Goal: Understand process/instructions: Learn about a topic

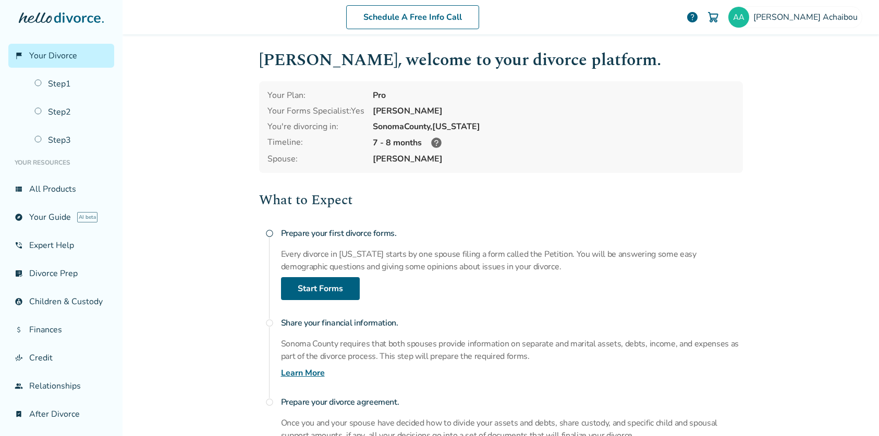
scroll to position [4, 0]
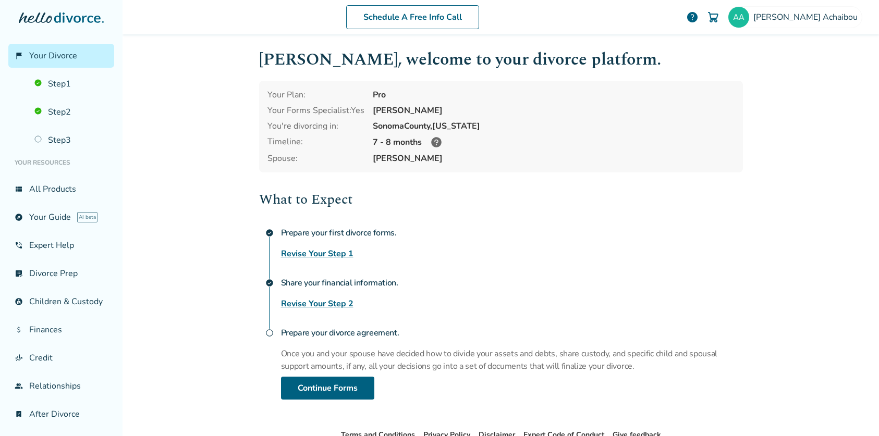
click at [431, 141] on icon at bounding box center [436, 142] width 10 height 10
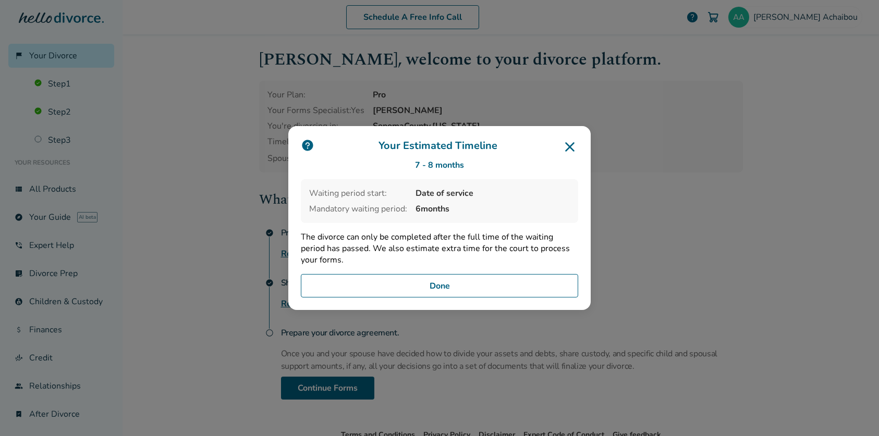
click at [570, 149] on icon at bounding box center [569, 146] width 9 height 9
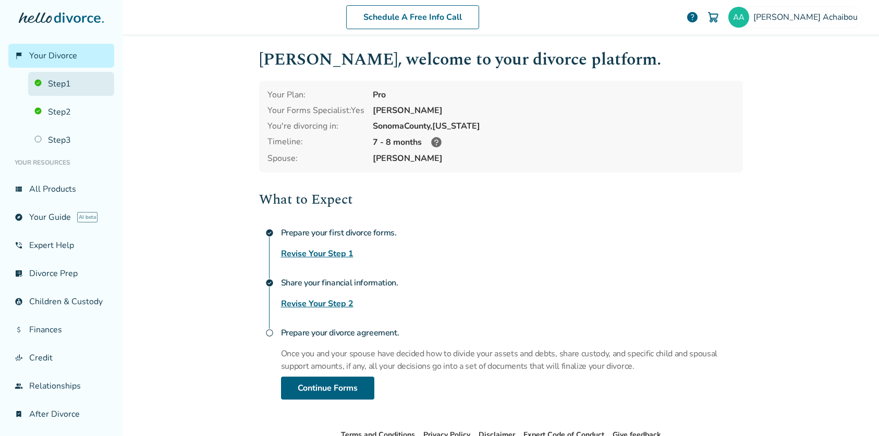
click at [56, 80] on link "Step 1" at bounding box center [71, 84] width 86 height 24
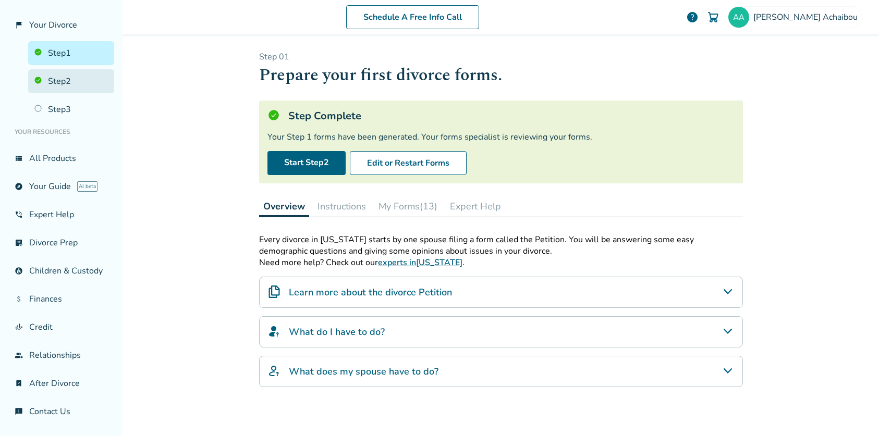
click at [61, 74] on link "Step 2" at bounding box center [71, 81] width 86 height 24
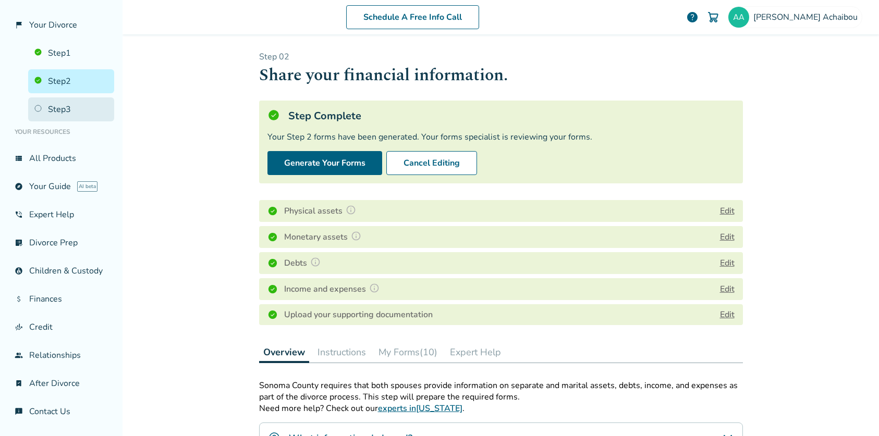
click at [60, 102] on link "Step 3" at bounding box center [71, 109] width 86 height 24
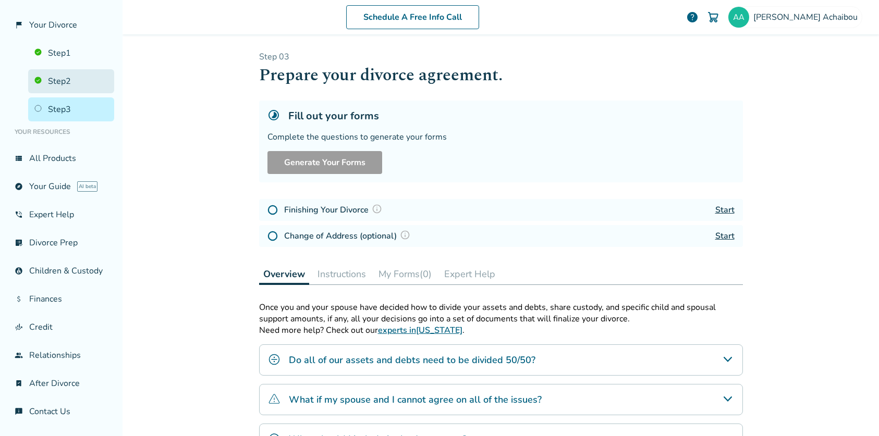
click at [54, 69] on link "Step 2" at bounding box center [71, 81] width 86 height 24
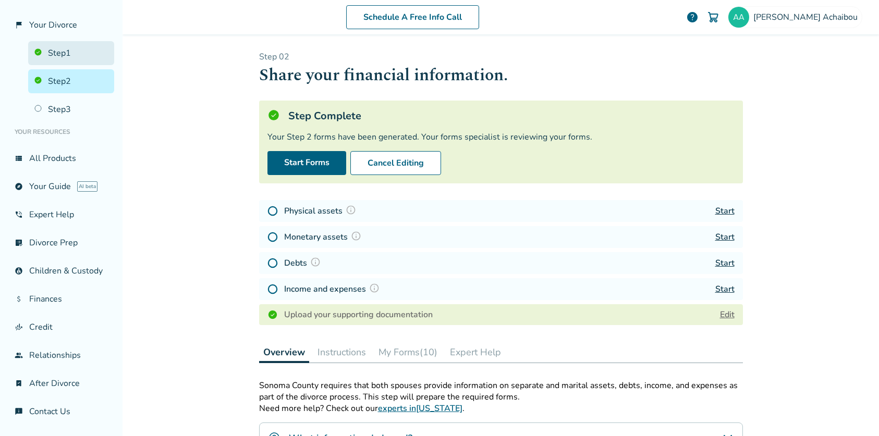
click at [60, 50] on link "Step 1" at bounding box center [71, 53] width 86 height 24
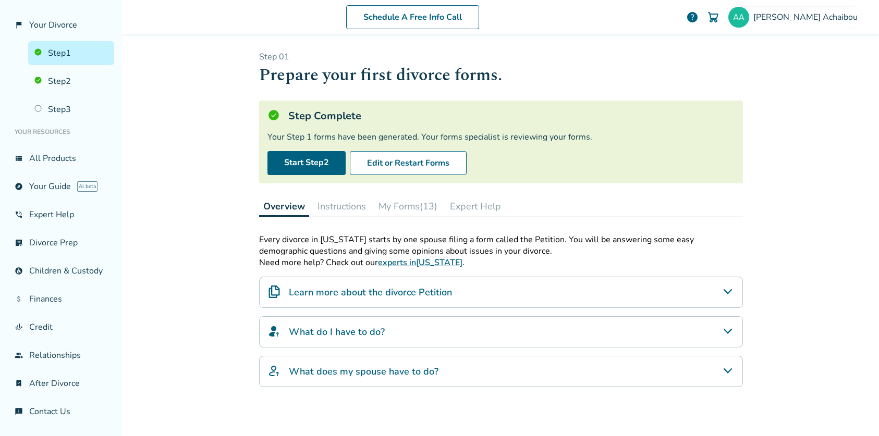
click at [65, 44] on link "Step 1" at bounding box center [71, 53] width 86 height 24
click at [69, 70] on link "Step 2" at bounding box center [71, 81] width 86 height 24
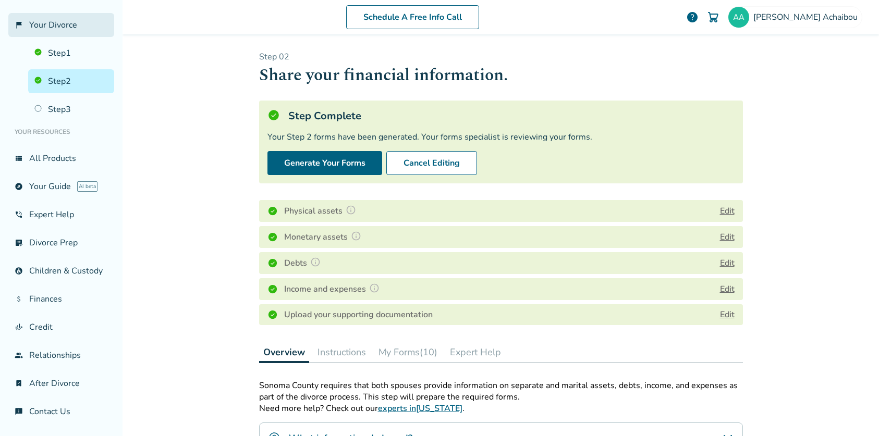
click at [40, 19] on span "Your Divorce" at bounding box center [53, 24] width 48 height 11
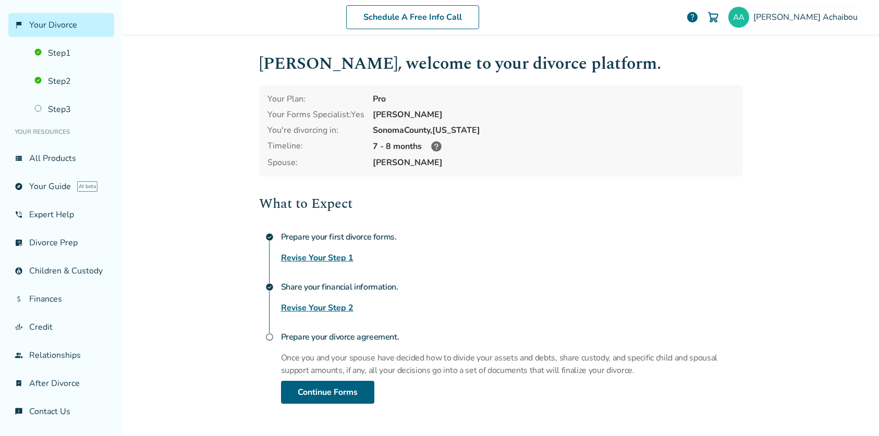
click at [432, 146] on icon at bounding box center [436, 146] width 10 height 10
